Goal: Information Seeking & Learning: Learn about a topic

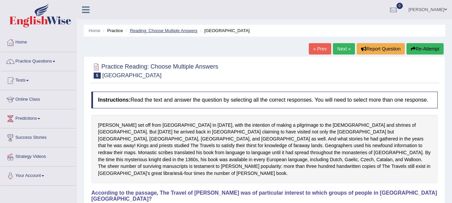
click at [172, 32] on link "Reading: Choose Multiple Answers" at bounding box center [164, 30] width 68 height 5
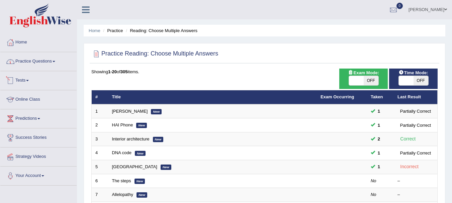
click at [53, 61] on link "Practice Questions" at bounding box center [38, 60] width 76 height 17
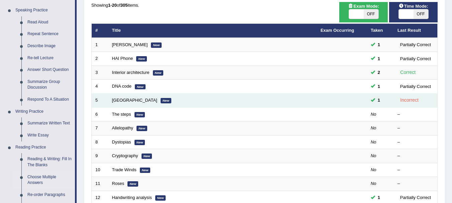
scroll to position [67, 0]
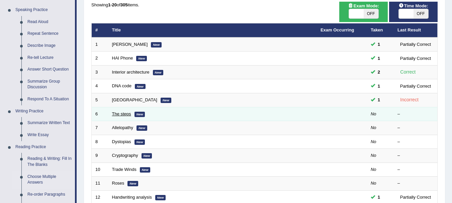
click at [131, 115] on td "The steps New" at bounding box center [212, 114] width 209 height 14
click at [116, 114] on link "The steps" at bounding box center [121, 113] width 19 height 5
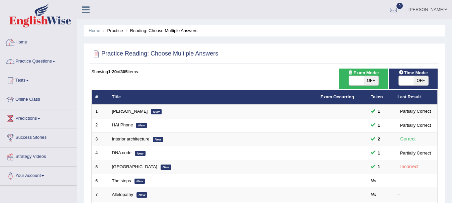
click at [61, 59] on link "Practice Questions" at bounding box center [38, 60] width 76 height 17
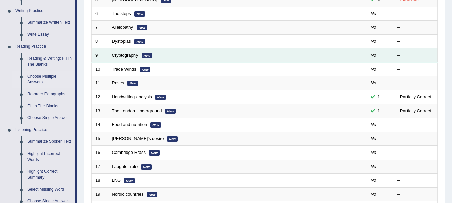
scroll to position [67, 0]
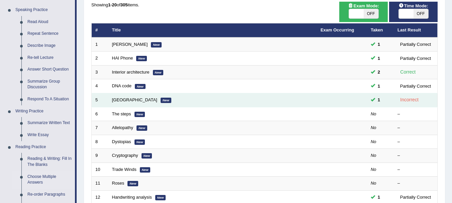
click at [413, 100] on div "Incorrect" at bounding box center [410, 100] width 24 height 8
click at [374, 101] on span at bounding box center [373, 99] width 4 height 4
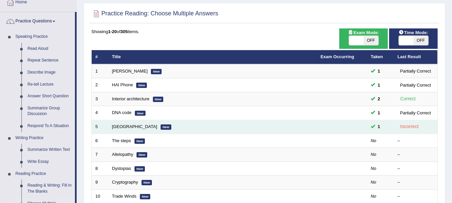
scroll to position [0, 0]
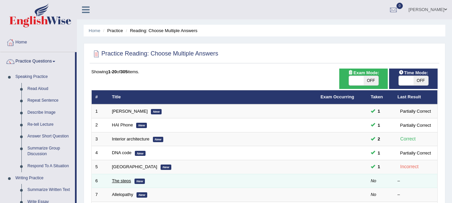
click at [116, 180] on link "The steps" at bounding box center [121, 180] width 19 height 5
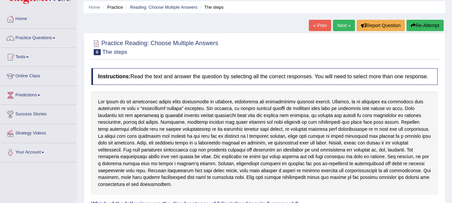
scroll to position [14, 0]
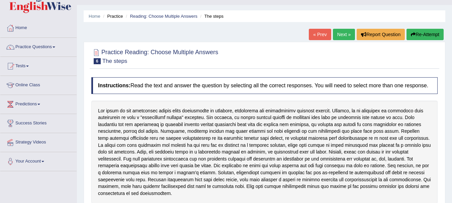
drag, startPoint x: 314, startPoint y: 118, endPoint x: 365, endPoint y: 114, distance: 51.0
click at [365, 114] on div at bounding box center [264, 152] width 346 height 103
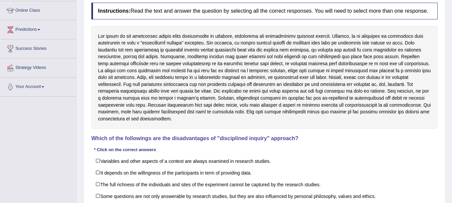
scroll to position [148, 0]
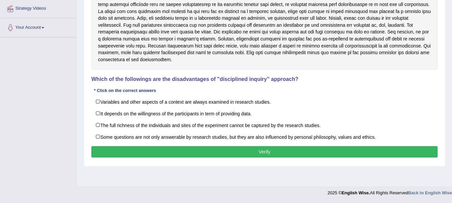
drag, startPoint x: 319, startPoint y: 76, endPoint x: 193, endPoint y: 77, distance: 125.9
click at [193, 77] on div "Instructions: Read the text and answer the question by selecting all the correc…" at bounding box center [265, 51] width 350 height 223
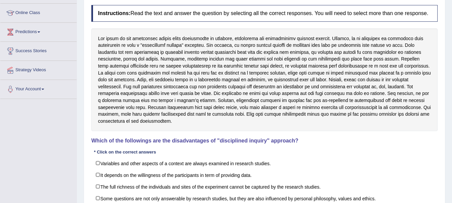
scroll to position [81, 0]
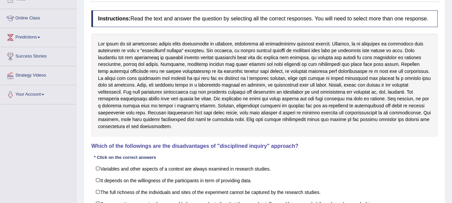
drag, startPoint x: 103, startPoint y: 42, endPoint x: 182, endPoint y: 42, distance: 79.7
click at [182, 42] on div at bounding box center [264, 85] width 346 height 103
drag, startPoint x: 123, startPoint y: 45, endPoint x: 322, endPoint y: 52, distance: 198.6
click at [322, 52] on div at bounding box center [264, 85] width 346 height 103
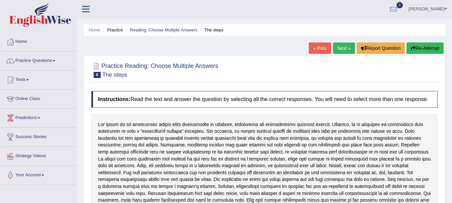
scroll to position [0, 0]
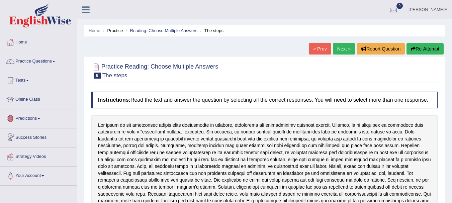
click at [37, 97] on link "Online Class" at bounding box center [38, 98] width 76 height 17
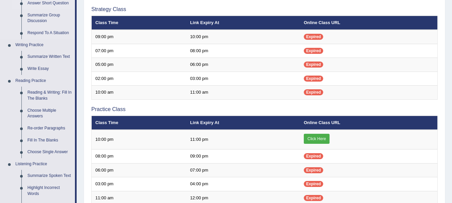
scroll to position [134, 0]
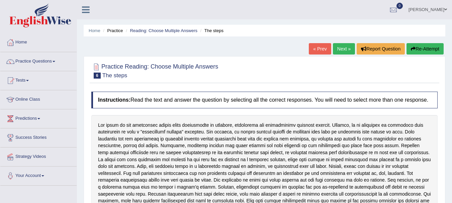
drag, startPoint x: 239, startPoint y: 64, endPoint x: 129, endPoint y: 68, distance: 109.5
click at [129, 68] on div "Practice Reading: Choose Multiple Answers 6 The steps" at bounding box center [265, 71] width 350 height 23
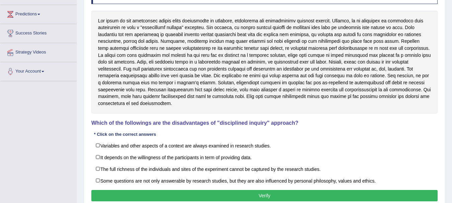
scroll to position [148, 0]
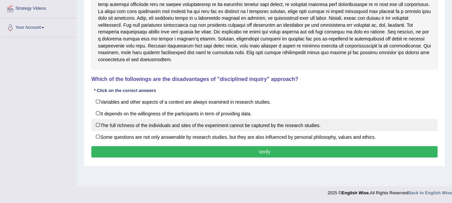
click at [166, 126] on label "The full richness of the individuals and sites of the experiment cannot be capt…" at bounding box center [264, 125] width 346 height 12
checkbox input "true"
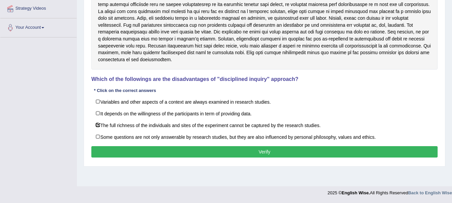
click at [196, 156] on button "Verify" at bounding box center [264, 151] width 346 height 11
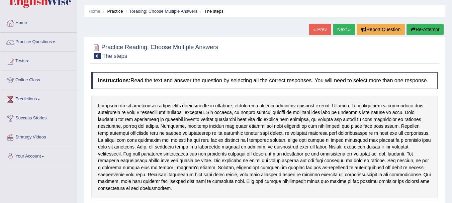
scroll to position [0, 0]
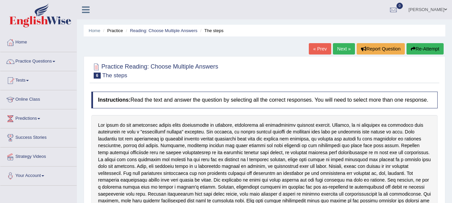
click at [336, 46] on link "Next »" at bounding box center [344, 48] width 22 height 11
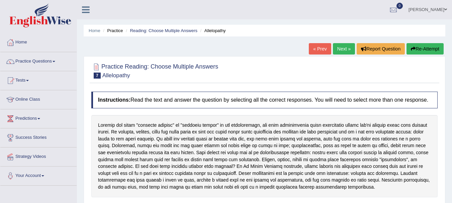
scroll to position [100, 0]
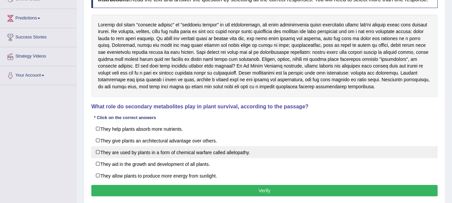
click at [141, 150] on label "They are used by plants in a form of chemical warfare called allelopathy." at bounding box center [264, 152] width 346 height 12
checkbox input "true"
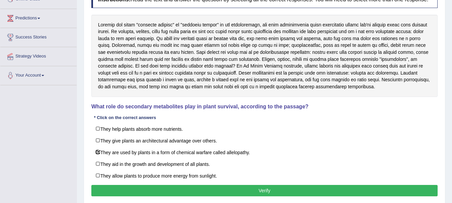
click at [148, 188] on button "Verify" at bounding box center [264, 190] width 346 height 11
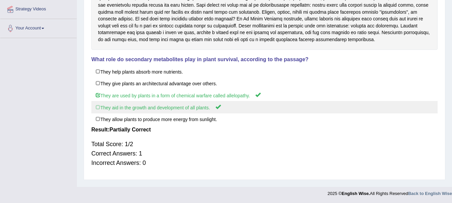
scroll to position [148, 0]
click at [164, 108] on label "They aid in the growth and development of all plants." at bounding box center [264, 106] width 346 height 12
click at [97, 106] on label "They aid in the growth and development of all plants." at bounding box center [264, 106] width 346 height 12
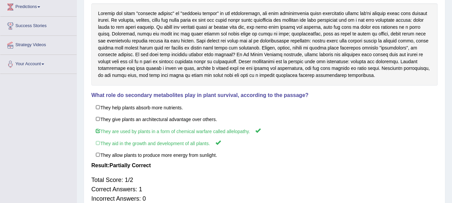
scroll to position [0, 0]
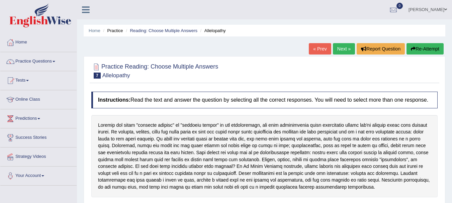
click at [414, 48] on button "Re-Attempt" at bounding box center [425, 48] width 37 height 11
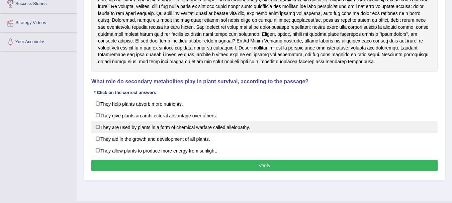
click at [144, 130] on label "They are used by plants in a form of chemical warfare called allelopathy." at bounding box center [264, 127] width 346 height 12
checkbox input "true"
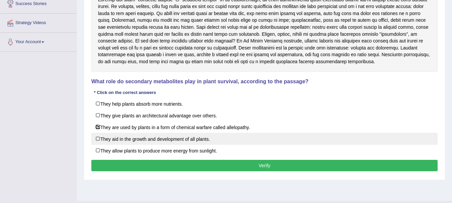
click at [144, 139] on label "They aid in the growth and development of all plants." at bounding box center [264, 139] width 346 height 12
checkbox input "true"
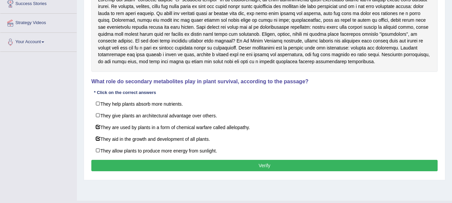
click at [188, 166] on button "Verify" at bounding box center [264, 165] width 346 height 11
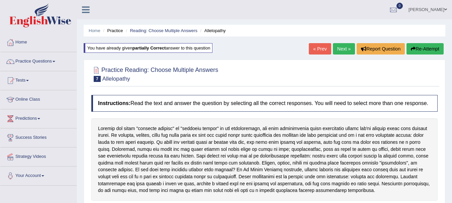
click at [330, 48] on div "« Prev Next » Report Question Re-Attempt" at bounding box center [377, 49] width 137 height 13
click at [336, 49] on link "Next »" at bounding box center [344, 48] width 22 height 11
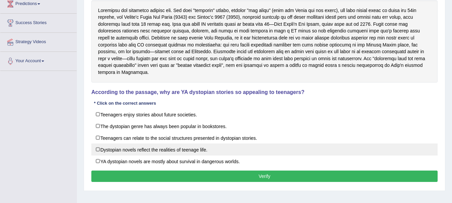
scroll to position [81, 0]
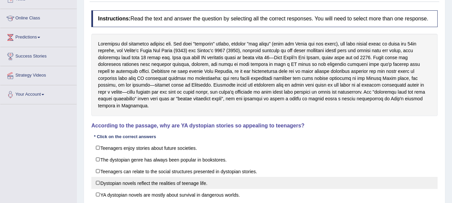
click at [155, 177] on label "Dystopian novels reflect the realities of teenage life." at bounding box center [264, 183] width 346 height 12
checkbox input "true"
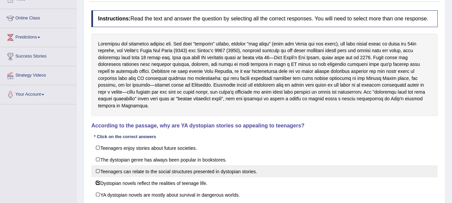
click at [156, 167] on label "Teenagers can relate to the social structures presented in dystopian stories." at bounding box center [264, 171] width 346 height 12
checkbox input "true"
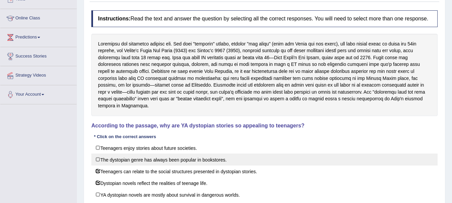
scroll to position [148, 0]
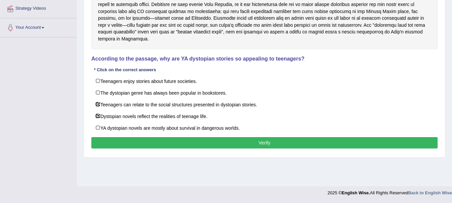
click at [186, 137] on button "Verify" at bounding box center [264, 142] width 346 height 11
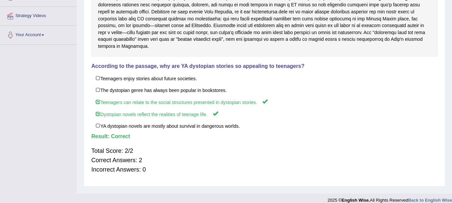
scroll to position [0, 0]
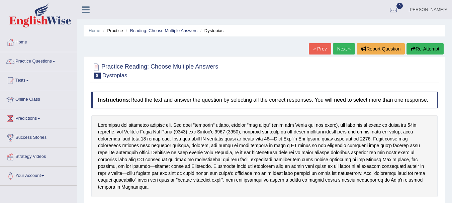
click at [339, 46] on link "Next »" at bounding box center [344, 48] width 22 height 11
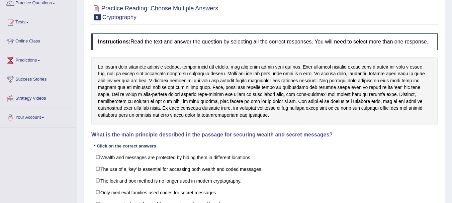
scroll to position [67, 0]
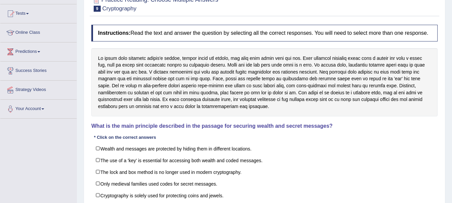
drag, startPoint x: 118, startPoint y: 125, endPoint x: 173, endPoint y: 129, distance: 54.7
click at [173, 129] on h4 "What is the main principle described in the passage for securing wealth and sec…" at bounding box center [264, 126] width 346 height 6
drag, startPoint x: 177, startPoint y: 66, endPoint x: 257, endPoint y: 70, distance: 79.7
click at [257, 70] on div at bounding box center [264, 82] width 346 height 69
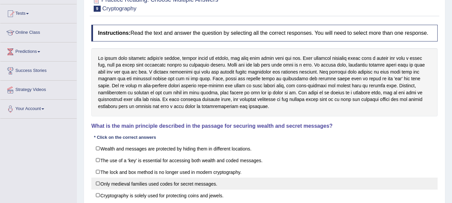
click at [190, 185] on label "Only medieval families used codes for secret messages." at bounding box center [264, 184] width 346 height 12
checkbox input "true"
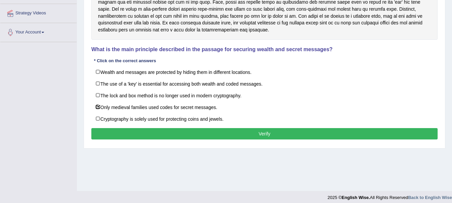
scroll to position [148, 0]
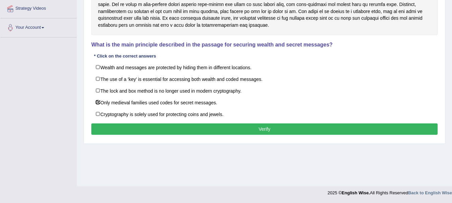
click at [341, 133] on button "Verify" at bounding box center [264, 129] width 346 height 11
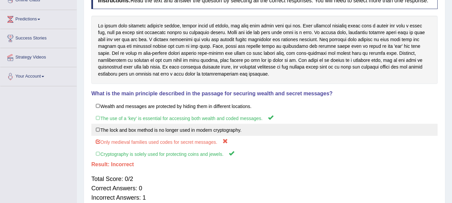
scroll to position [100, 0]
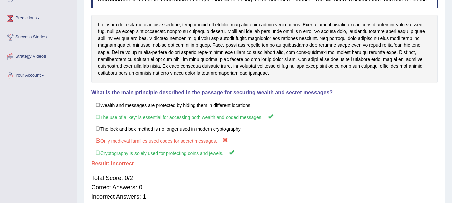
drag, startPoint x: 118, startPoint y: 120, endPoint x: 181, endPoint y: 96, distance: 66.5
click at [181, 96] on div "Instructions: Read the text and answer the question by selecting all the correc…" at bounding box center [265, 99] width 350 height 222
drag, startPoint x: 161, startPoint y: 27, endPoint x: 251, endPoint y: 25, distance: 89.4
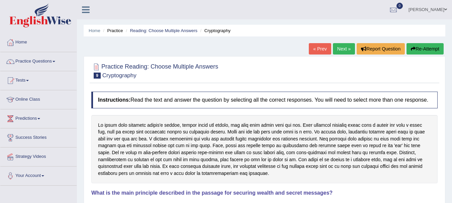
click at [337, 50] on link "Next »" at bounding box center [344, 48] width 22 height 11
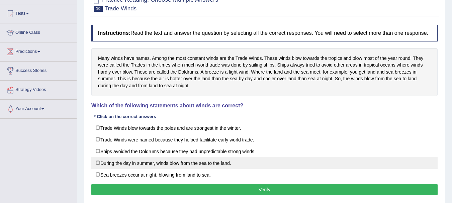
click at [144, 162] on label "During the day in summer, winds blow from the sea to the land." at bounding box center [264, 163] width 346 height 12
checkbox input "true"
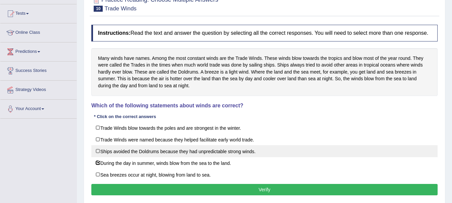
click at [147, 153] on label "Ships avoided the Doldrums because they had unpredictable strong winds." at bounding box center [264, 151] width 346 height 12
checkbox input "true"
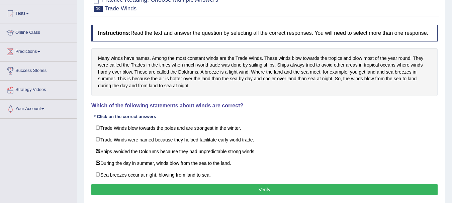
click at [220, 192] on button "Verify" at bounding box center [264, 189] width 346 height 11
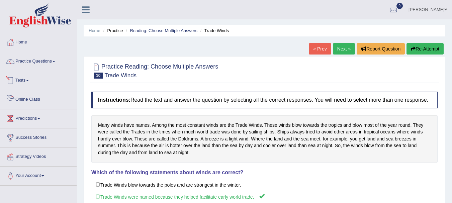
click at [51, 70] on li "Practice Questions Speaking Practice Read Aloud Repeat Sentence Describe Image …" at bounding box center [38, 61] width 76 height 19
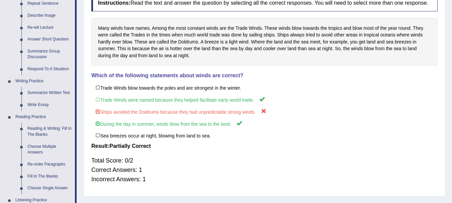
scroll to position [100, 0]
